Goal: Task Accomplishment & Management: Manage account settings

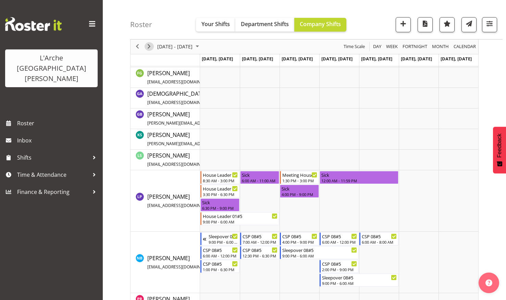
click at [149, 44] on span "Next" at bounding box center [149, 46] width 8 height 9
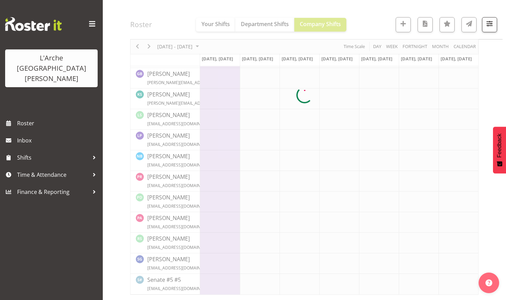
scroll to position [172, 0]
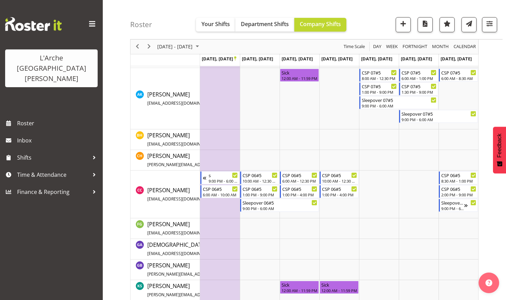
scroll to position [193, 0]
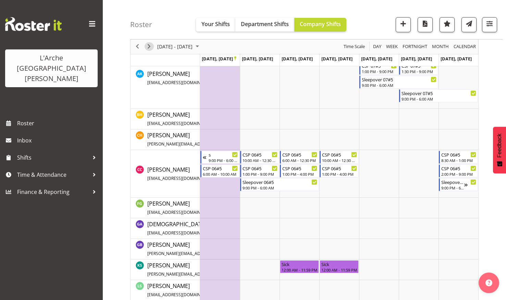
click at [149, 44] on span "Next" at bounding box center [149, 46] width 8 height 9
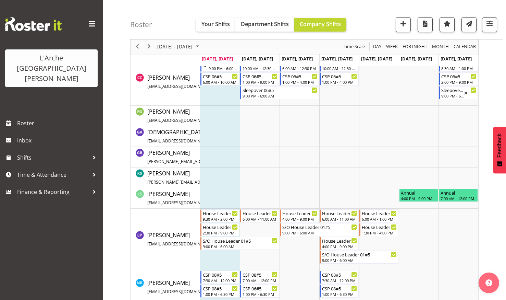
scroll to position [308, 0]
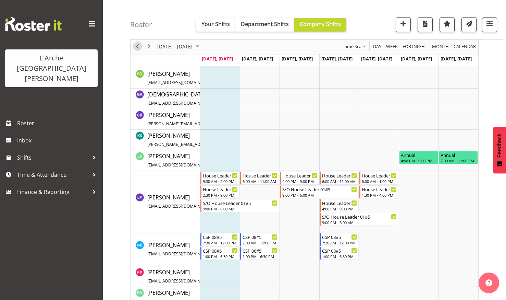
click at [136, 45] on span "Previous" at bounding box center [137, 46] width 8 height 9
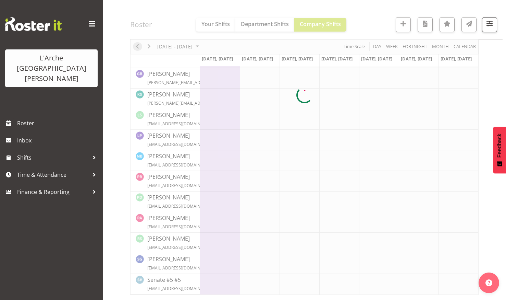
scroll to position [172, 0]
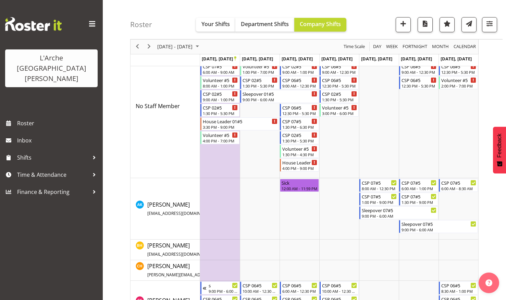
scroll to position [103, 0]
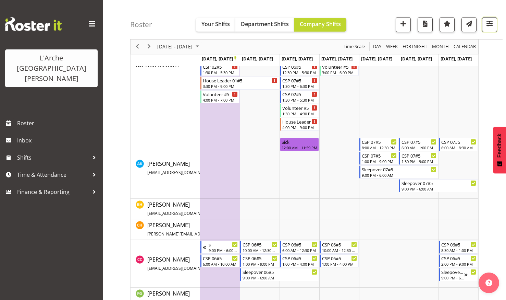
click at [488, 22] on span "button" at bounding box center [489, 23] width 9 height 9
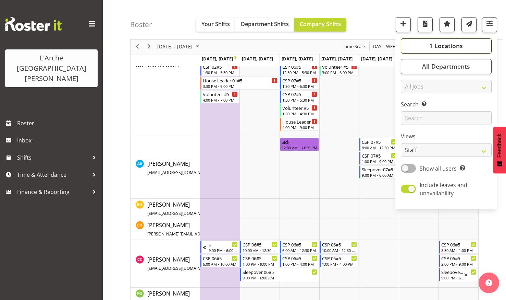
click at [439, 42] on span "1 Locations" at bounding box center [446, 46] width 34 height 8
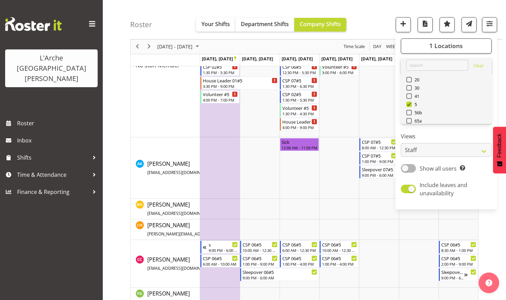
click at [409, 126] on span at bounding box center [408, 128] width 5 height 5
click at [409, 127] on input "73" at bounding box center [408, 129] width 4 height 4
checkbox input "true"
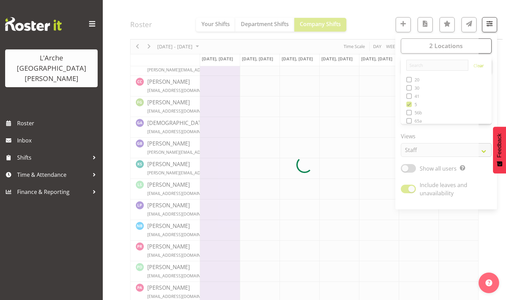
click at [369, 13] on div at bounding box center [304, 164] width 349 height 399
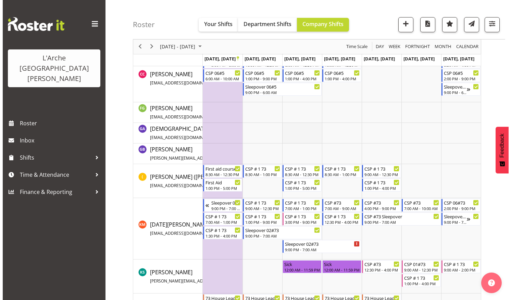
scroll to position [343, 0]
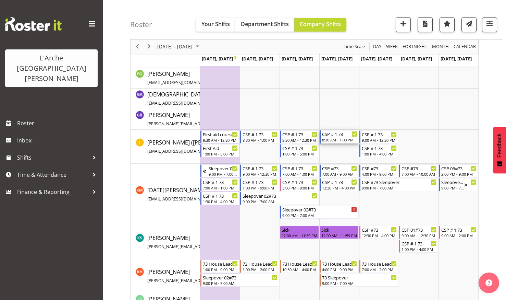
click at [335, 136] on div "CSP # 1 73" at bounding box center [339, 133] width 35 height 7
click at [0, 0] on div at bounding box center [0, 0] width 0 height 0
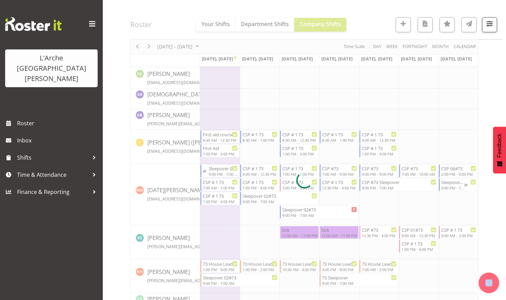
select select
select select "8"
select select "2025"
select select "13"
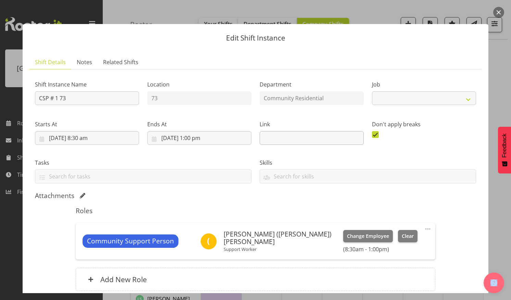
select select "2"
click at [198, 134] on input "[DATE] 1:00 pm" at bounding box center [199, 138] width 104 height 14
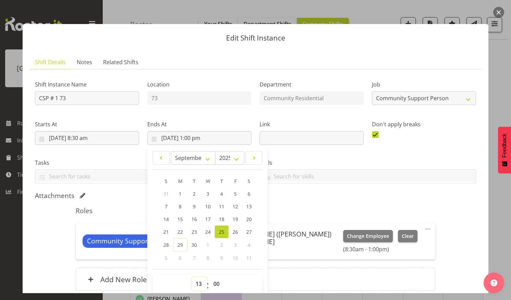
click at [197, 281] on select "00 01 02 03 04 05 06 07 08 09 10 11 12 13 14 15 16 17 18 19 20 21 22 23" at bounding box center [199, 284] width 15 height 14
select select "14"
click at [192, 277] on select "00 01 02 03 04 05 06 07 08 09 10 11 12 13 14 15 16 17 18 19 20 21 22 23" at bounding box center [199, 284] width 15 height 14
type input "[DATE] 2:00 pm"
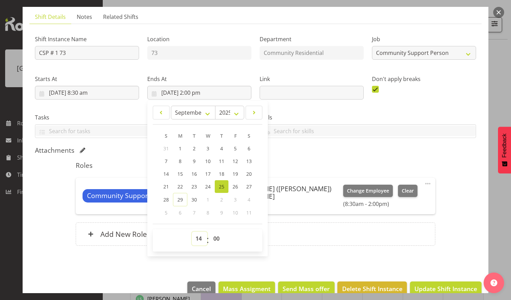
scroll to position [59, 0]
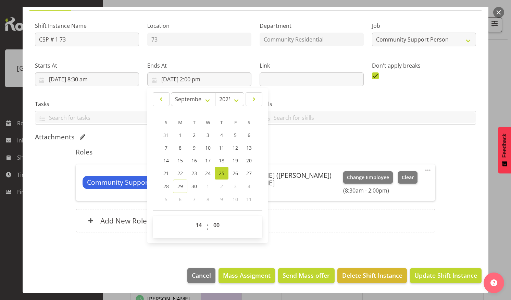
click at [438, 192] on div "Shift Instance Name CSP # 1 73 Location 73 Department Community Residential Job…" at bounding box center [255, 128] width 441 height 224
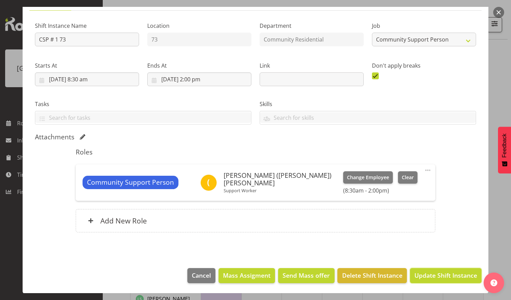
click at [432, 272] on span "Update Shift Instance" at bounding box center [446, 274] width 63 height 9
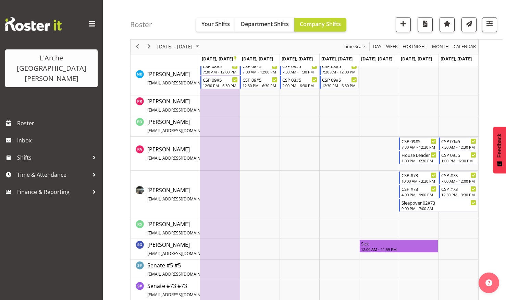
scroll to position [682, 0]
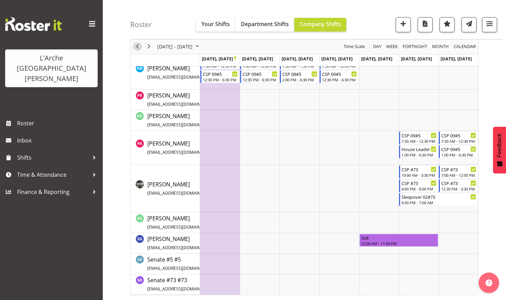
click at [137, 44] on span "Previous" at bounding box center [137, 46] width 8 height 9
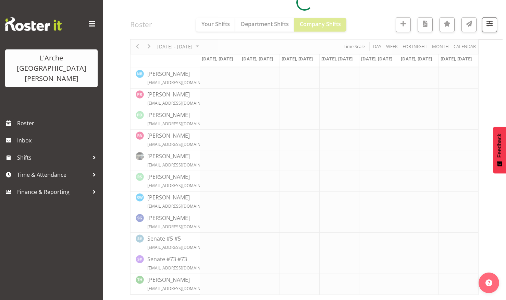
scroll to position [316, 0]
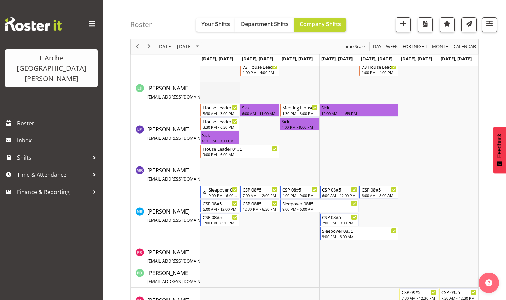
scroll to position [613, 0]
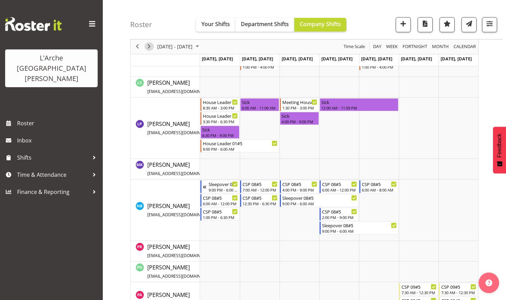
click at [147, 46] on span "Next" at bounding box center [149, 46] width 8 height 9
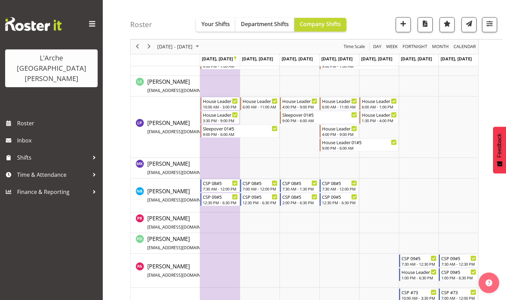
scroll to position [563, 0]
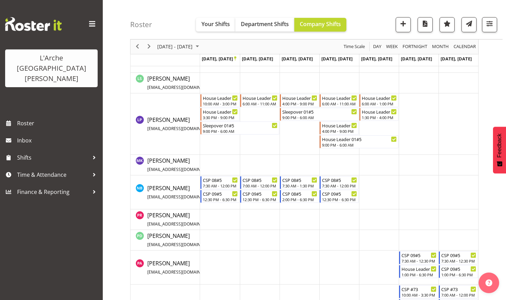
click at [250, 155] on td "Timeline Week of September 22, 2025" at bounding box center [260, 123] width 40 height 61
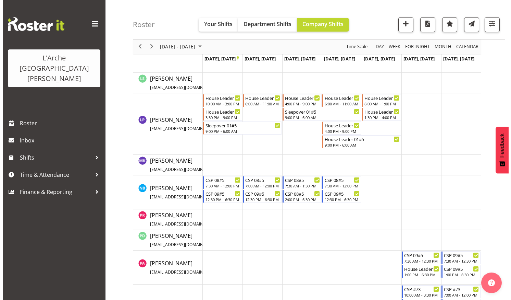
scroll to position [520, 0]
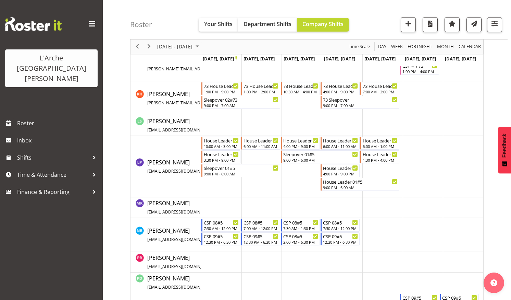
click at [250, 181] on div at bounding box center [256, 150] width 504 height 300
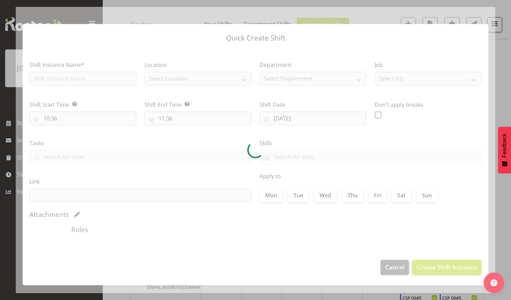
type input "[DATE]"
checkbox input "true"
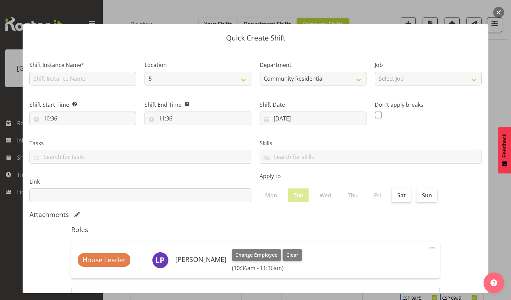
drag, startPoint x: 498, startPoint y: 9, endPoint x: 493, endPoint y: 17, distance: 9.9
click at [497, 11] on button "button" at bounding box center [499, 12] width 11 height 11
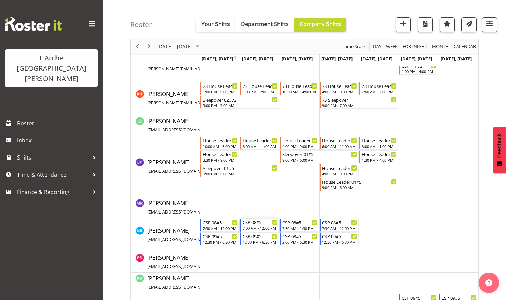
click at [256, 223] on div "CSP 08#5" at bounding box center [260, 221] width 35 height 7
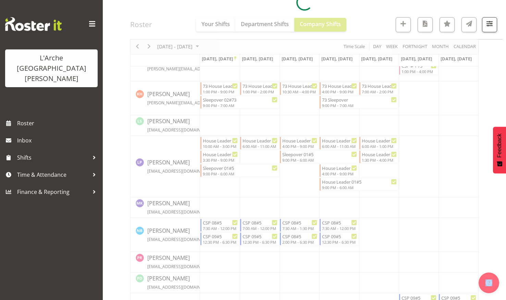
click at [256, 223] on div at bounding box center [304, 2] width 349 height 909
select select
select select "8"
select select "2025"
select select "7"
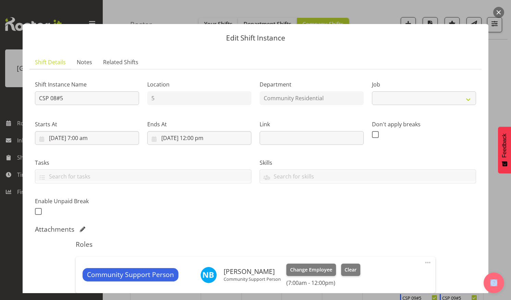
select select "2"
click at [89, 134] on input "[DATE] 7:00 am" at bounding box center [87, 138] width 104 height 14
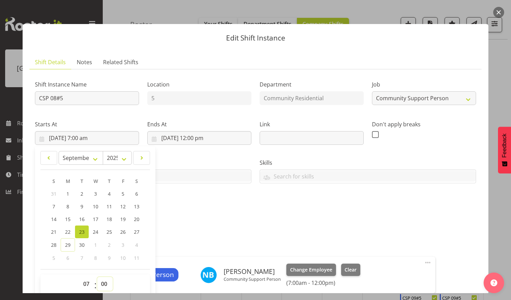
click at [104, 280] on select "00 01 02 03 04 05 06 07 08 09 10 11 12 13 14 15 16 17 18 19 20 21 22 23 24 25 2…" at bounding box center [104, 284] width 15 height 14
select select "30"
click at [97, 277] on select "00 01 02 03 04 05 06 07 08 09 10 11 12 13 14 15 16 17 18 19 20 21 22 23 24 25 2…" at bounding box center [104, 284] width 15 height 14
type input "[DATE] 7:30 am"
drag, startPoint x: 321, startPoint y: 220, endPoint x: 324, endPoint y: 217, distance: 3.7
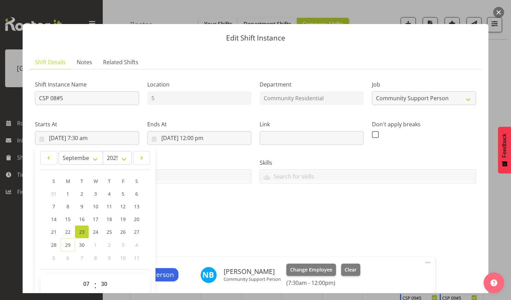
click at [321, 219] on div "Shift Instance Name CSP 08#5 Location 5 Department Community Residential Job Cr…" at bounding box center [256, 146] width 450 height 150
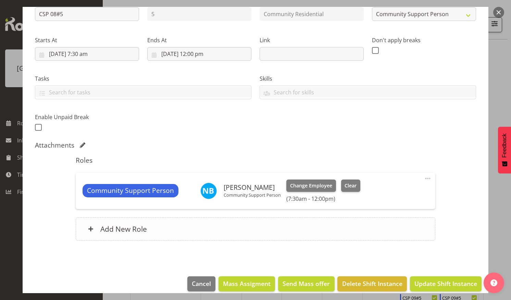
scroll to position [92, 0]
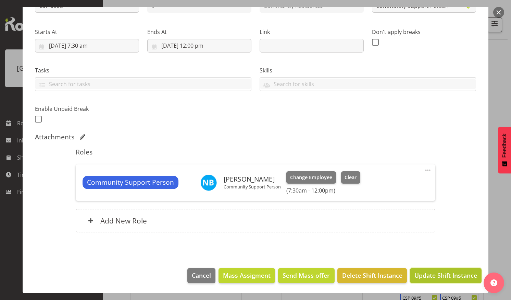
click at [435, 271] on span "Update Shift Instance" at bounding box center [446, 274] width 63 height 9
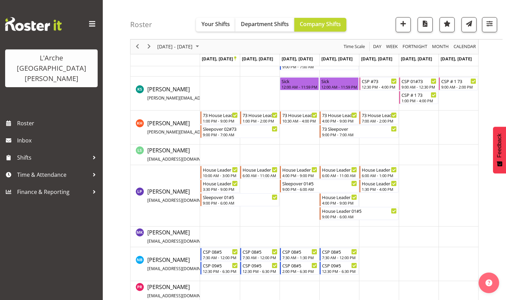
scroll to position [486, 0]
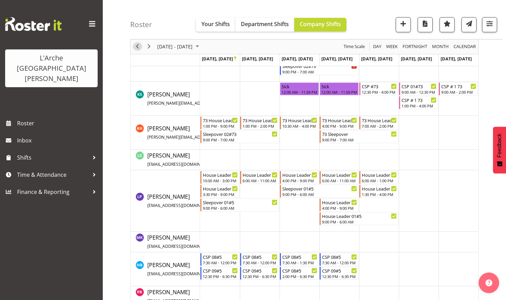
drag, startPoint x: 137, startPoint y: 43, endPoint x: 166, endPoint y: 80, distance: 46.4
click at [137, 43] on span "Previous" at bounding box center [137, 46] width 8 height 9
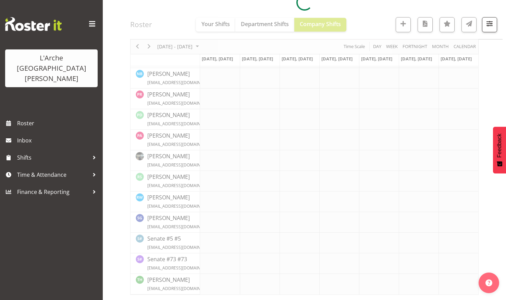
scroll to position [316, 0]
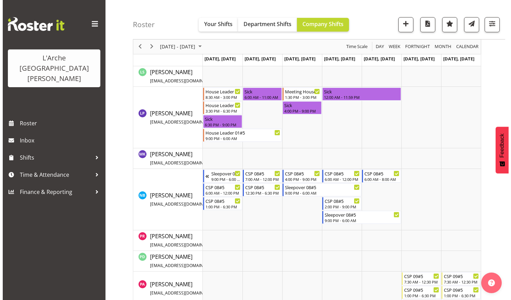
scroll to position [624, 0]
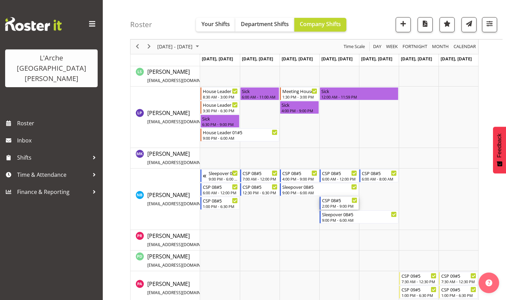
click at [332, 202] on div "CSP 08#5" at bounding box center [339, 199] width 35 height 7
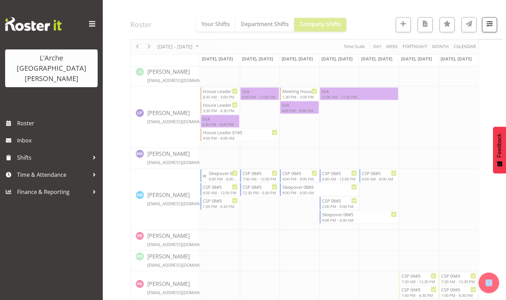
select select
select select "8"
select select "2025"
select select "14"
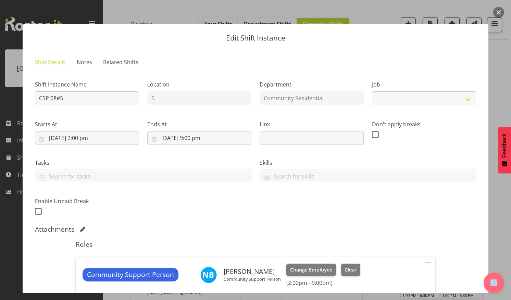
select select "2"
drag, startPoint x: 95, startPoint y: 133, endPoint x: 100, endPoint y: 142, distance: 10.6
click at [95, 133] on input "[DATE] 2:00 pm" at bounding box center [87, 138] width 104 height 14
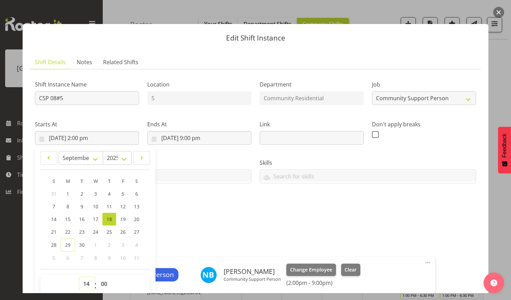
click at [84, 282] on select "00 01 02 03 04 05 06 07 08 09 10 11 12 13 14 15 16 17 18 19 20 21 22 23" at bounding box center [87, 284] width 15 height 14
select select "13"
click at [80, 277] on select "00 01 02 03 04 05 06 07 08 09 10 11 12 13 14 15 16 17 18 19 20 21 22 23" at bounding box center [87, 284] width 15 height 14
type input "[DATE] 1:00 pm"
click at [425, 202] on div "Shift Instance Name CSP 08#5 Location 5 Department Community Residential Job Cr…" at bounding box center [256, 146] width 450 height 150
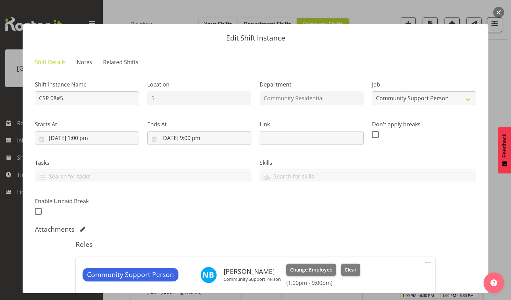
scroll to position [92, 0]
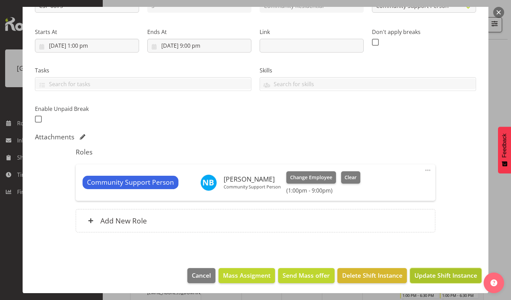
click at [436, 270] on button "Update Shift Instance" at bounding box center [446, 275] width 72 height 15
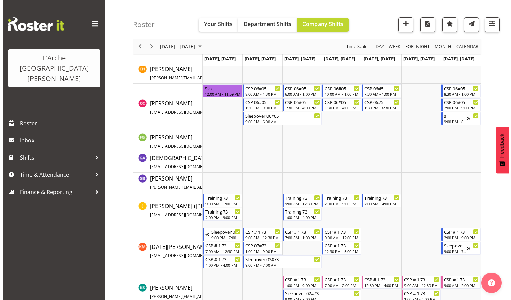
scroll to position [314, 0]
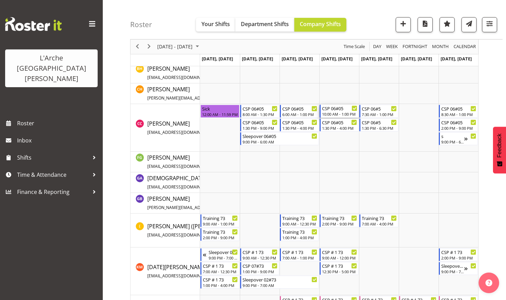
click at [329, 110] on div "CSP 06#05" at bounding box center [339, 108] width 35 height 7
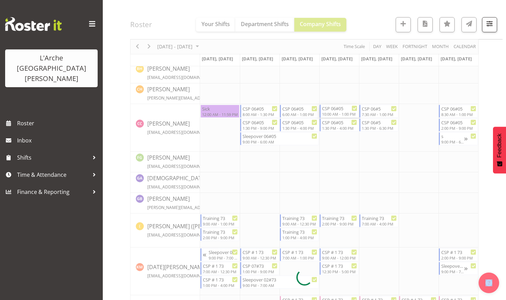
click at [329, 110] on div at bounding box center [304, 277] width 349 height 1046
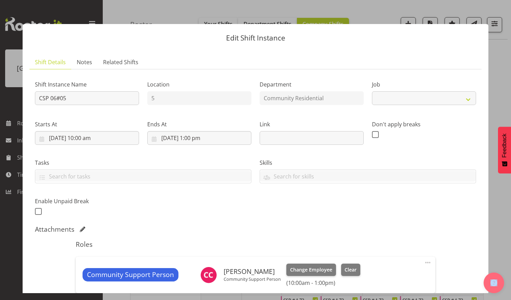
select select "2"
click at [89, 134] on input "[DATE] 10:00 am" at bounding box center [87, 138] width 104 height 14
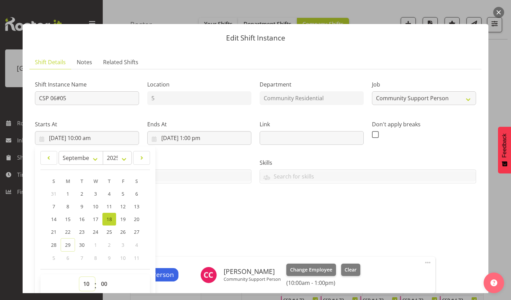
click at [86, 280] on select "00 01 02 03 04 05 06 07 08 09 10 11 12 13 14 15 16 17 18 19 20 21 22 23" at bounding box center [87, 284] width 15 height 14
select select "7"
click at [80, 277] on select "00 01 02 03 04 05 06 07 08 09 10 11 12 13 14 15 16 17 18 19 20 21 22 23" at bounding box center [87, 284] width 15 height 14
type input "[DATE] 7:00 am"
click at [104, 280] on select "00 01 02 03 04 05 06 07 08 09 10 11 12 13 14 15 16 17 18 19 20 21 22 23 24 25 2…" at bounding box center [104, 284] width 15 height 14
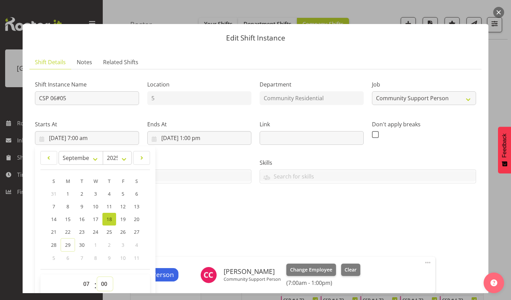
select select "30"
click at [97, 277] on select "00 01 02 03 04 05 06 07 08 09 10 11 12 13 14 15 16 17 18 19 20 21 22 23 24 25 2…" at bounding box center [104, 284] width 15 height 14
type input "[DATE] 7:30 am"
click at [398, 207] on div "Shift Instance Name CSP 06#05 Location 5 Department Community Residential Job C…" at bounding box center [256, 146] width 450 height 150
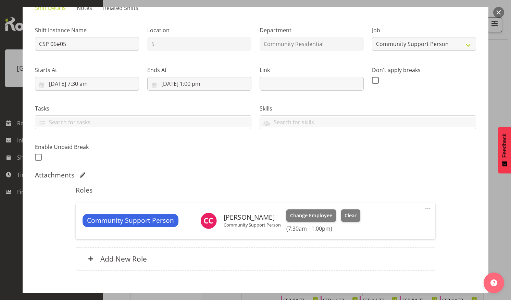
scroll to position [92, 0]
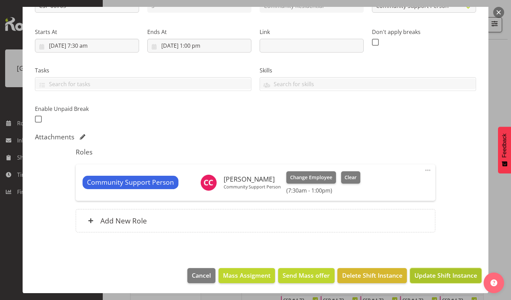
click at [434, 270] on button "Update Shift Instance" at bounding box center [446, 275] width 72 height 15
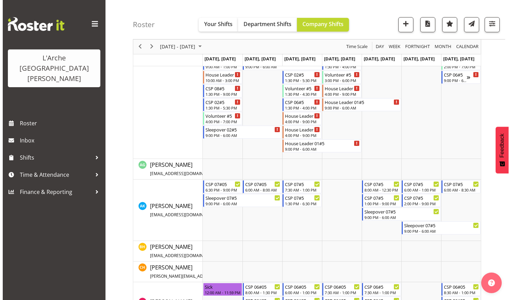
scroll to position [314, 0]
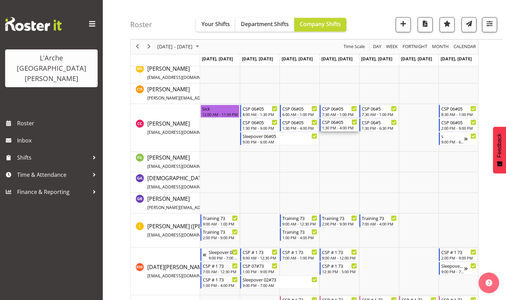
click at [333, 125] on div "CSP 06#05 1:30 PM - 4:00 PM" at bounding box center [339, 124] width 35 height 13
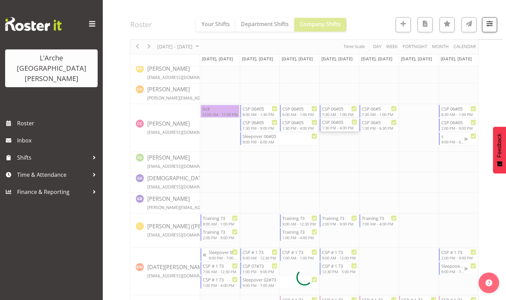
select select
select select "8"
select select "2025"
select select "16"
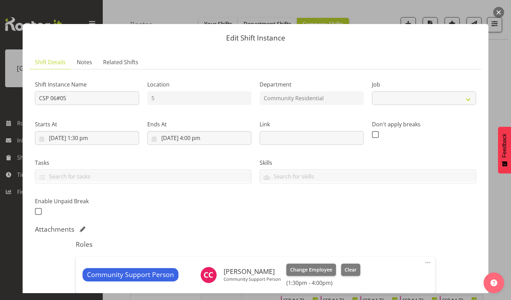
select select "2"
click at [203, 135] on input "[DATE] 4:00 pm" at bounding box center [199, 138] width 104 height 14
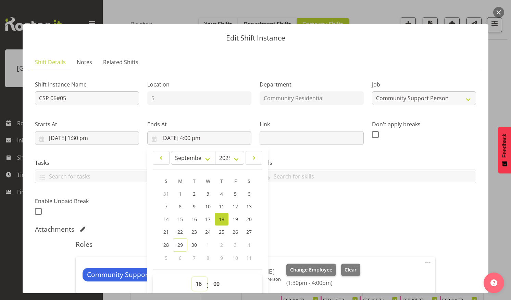
click at [197, 282] on select "00 01 02 03 04 05 06 07 08 09 10 11 12 13 14 15 16 17 18 19 20 21 22 23" at bounding box center [199, 284] width 15 height 14
select select "18"
click at [192, 277] on select "00 01 02 03 04 05 06 07 08 09 10 11 12 13 14 15 16 17 18 19 20 21 22 23" at bounding box center [199, 284] width 15 height 14
type input "[DATE] 6:00 pm"
click at [214, 281] on select "00 01 02 03 04 05 06 07 08 09 10 11 12 13 14 15 16 17 18 19 20 21 22 23 24 25 2…" at bounding box center [217, 284] width 15 height 14
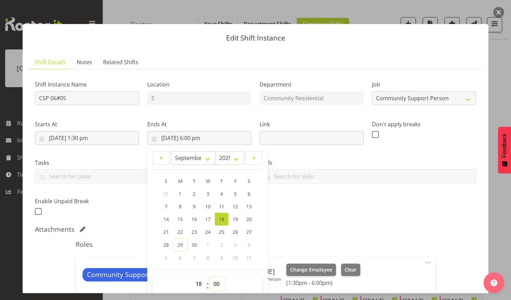
select select "30"
click at [210, 277] on select "00 01 02 03 04 05 06 07 08 09 10 11 12 13 14 15 16 17 18 19 20 21 22 23 24 25 2…" at bounding box center [217, 284] width 15 height 14
type input "[DATE] 6:30 pm"
click at [410, 197] on div "Shift Instance Name CSP 06#05 Location 5 Department Community Residential Job C…" at bounding box center [256, 146] width 450 height 150
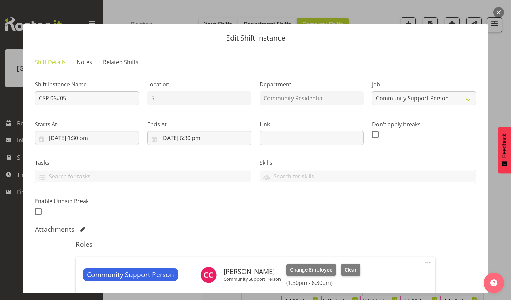
scroll to position [92, 0]
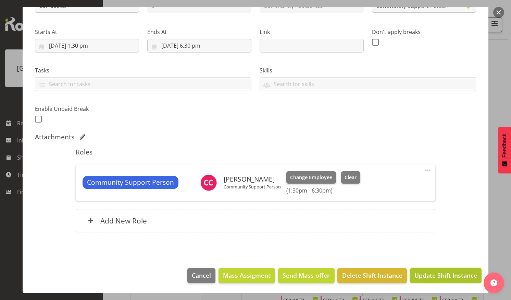
click at [426, 271] on span "Update Shift Instance" at bounding box center [446, 274] width 63 height 9
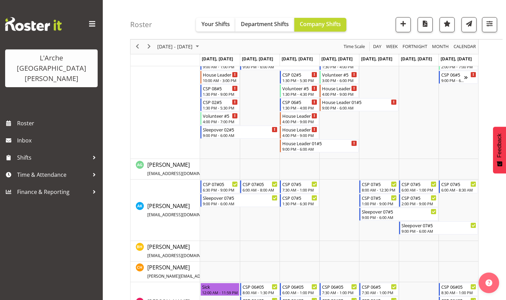
scroll to position [314, 0]
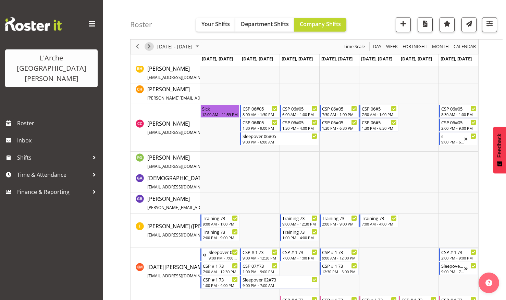
click at [149, 45] on span "Next" at bounding box center [149, 46] width 8 height 9
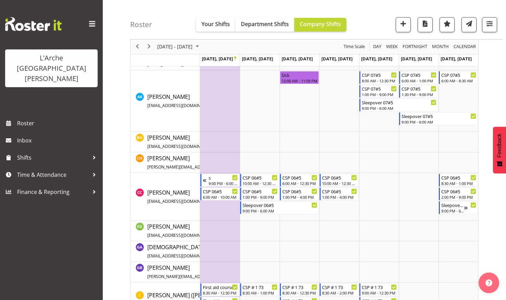
scroll to position [177, 0]
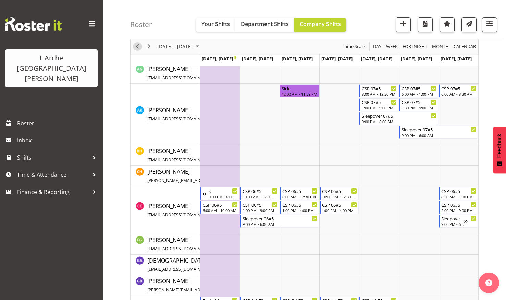
click at [137, 45] on span "Previous" at bounding box center [137, 46] width 8 height 9
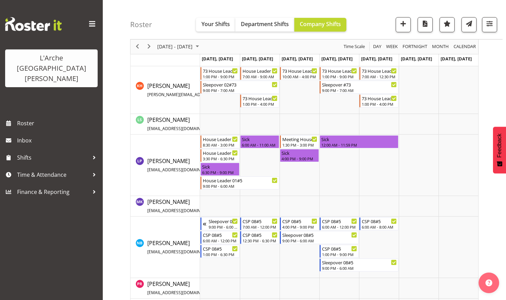
scroll to position [588, 0]
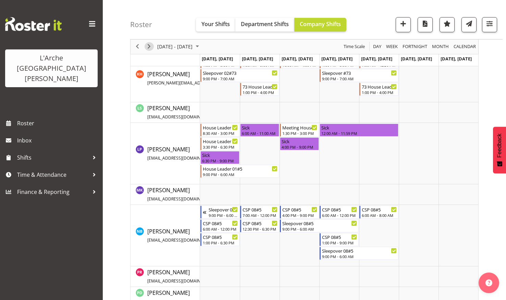
click at [150, 46] on span "Next" at bounding box center [149, 46] width 8 height 9
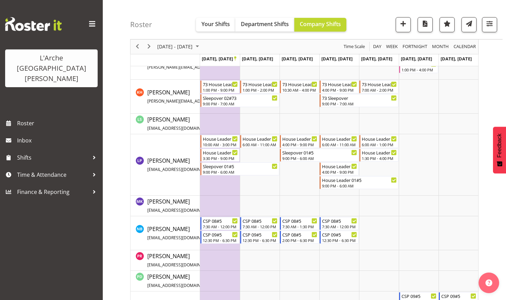
scroll to position [528, 0]
